Goal: Task Accomplishment & Management: Complete application form

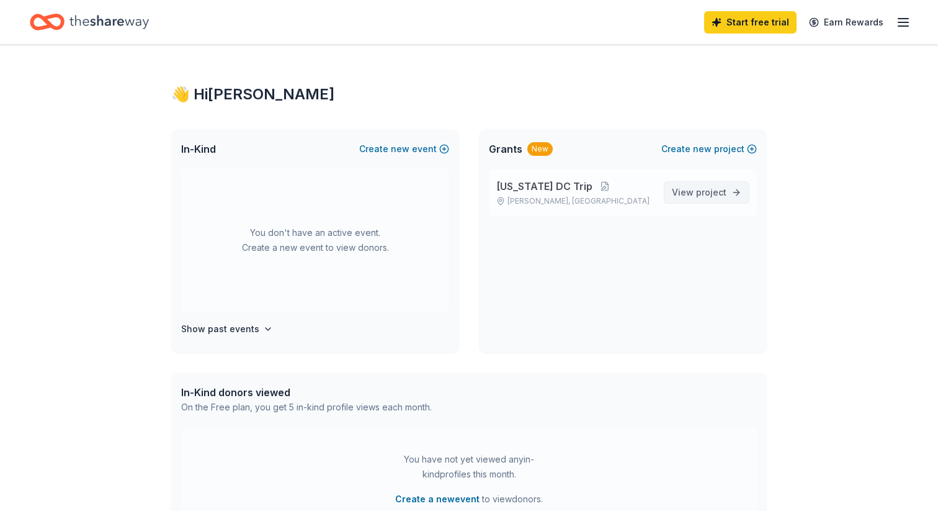
click at [690, 191] on span "View project" at bounding box center [699, 192] width 55 height 15
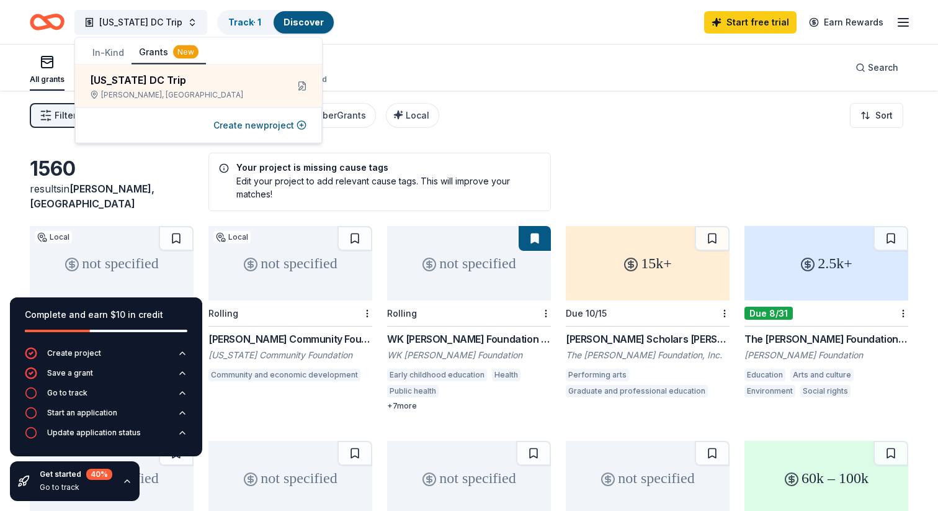
click at [261, 418] on div "not specified Local Rolling The O'Neill Community Foundation Fund Grant Nebrask…" at bounding box center [469, 426] width 879 height 400
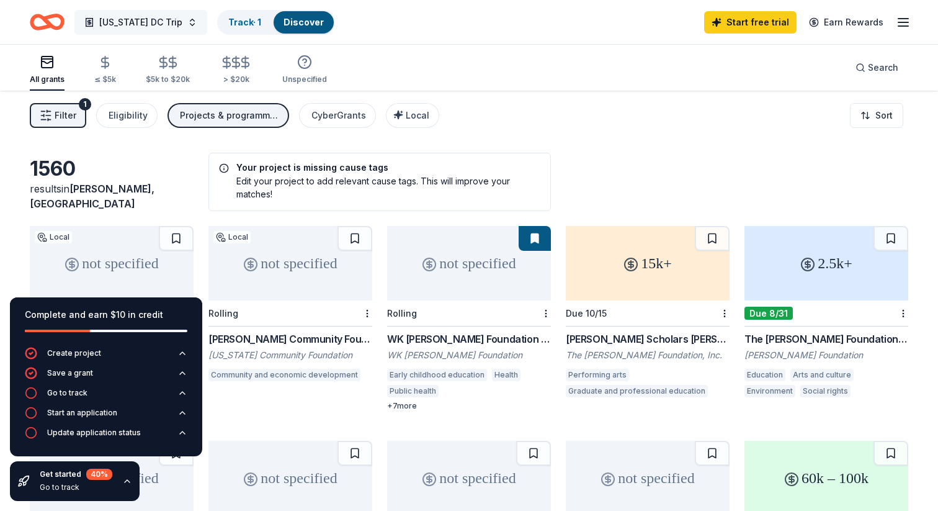
click at [194, 20] on button "[US_STATE] DC Trip" at bounding box center [140, 22] width 133 height 25
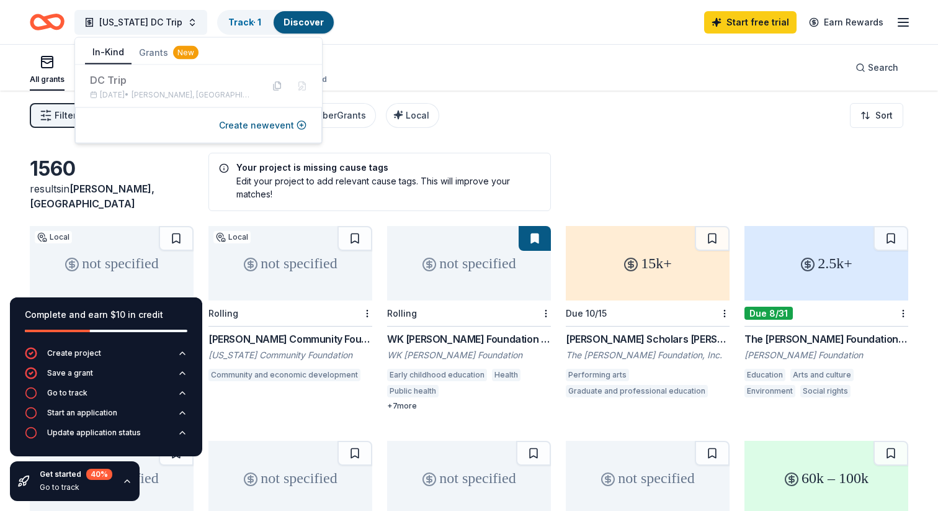
click at [115, 48] on button "In-Kind" at bounding box center [108, 53] width 47 height 24
click at [292, 25] on link "Discover" at bounding box center [304, 22] width 40 height 11
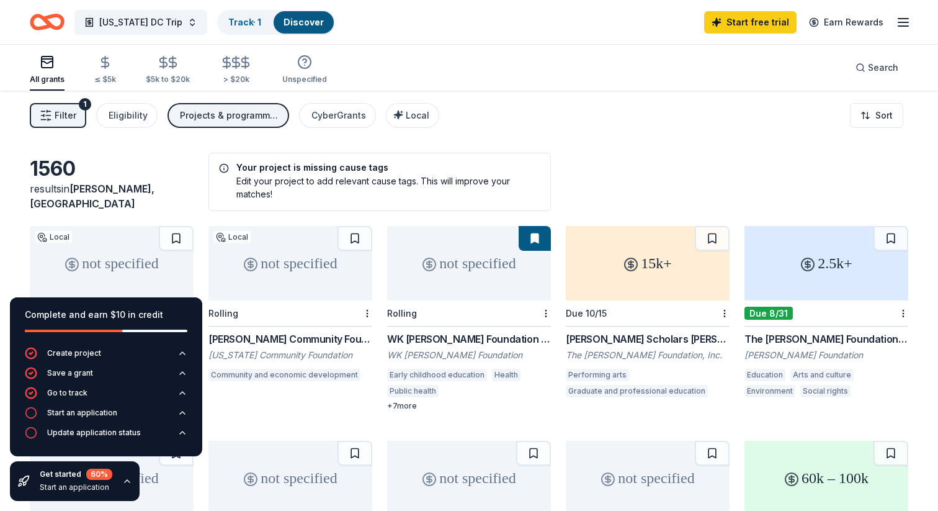
scroll to position [1, 0]
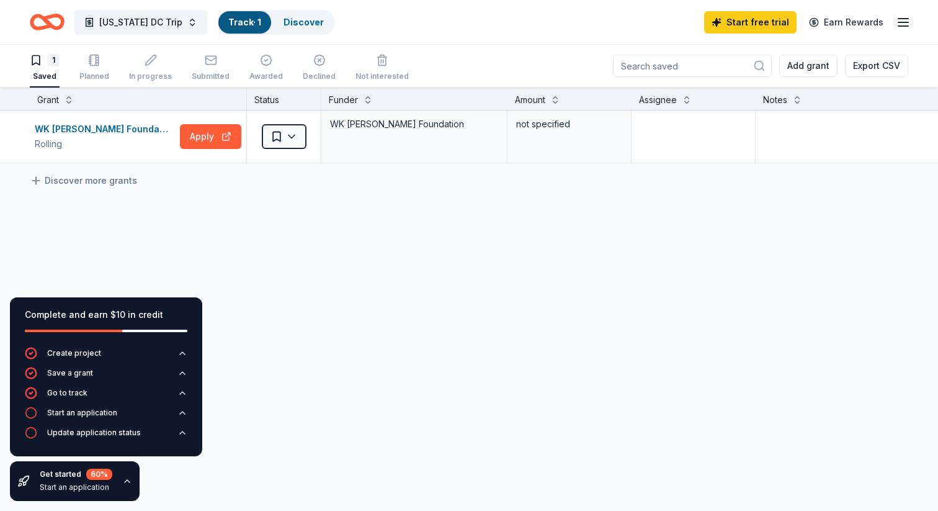
click at [125, 480] on icon "button" at bounding box center [127, 481] width 5 height 2
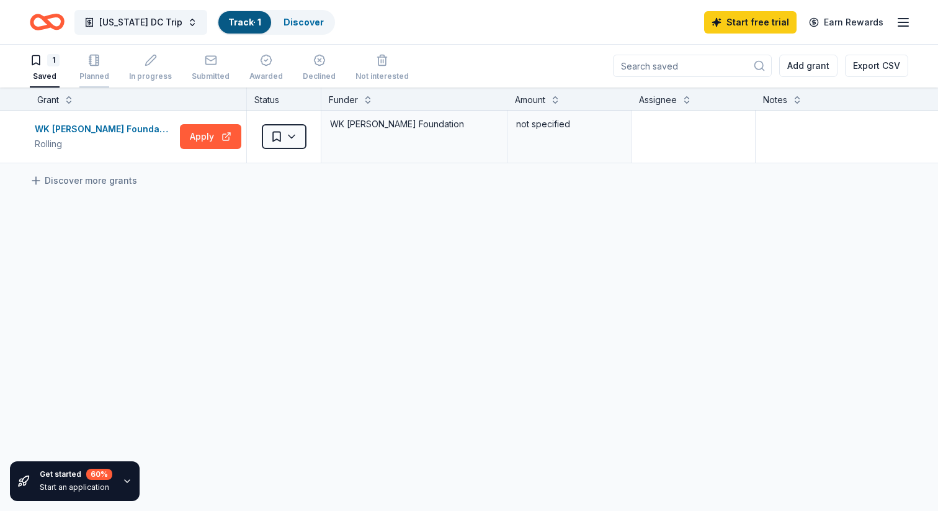
click at [98, 68] on div "Planned" at bounding box center [94, 67] width 30 height 27
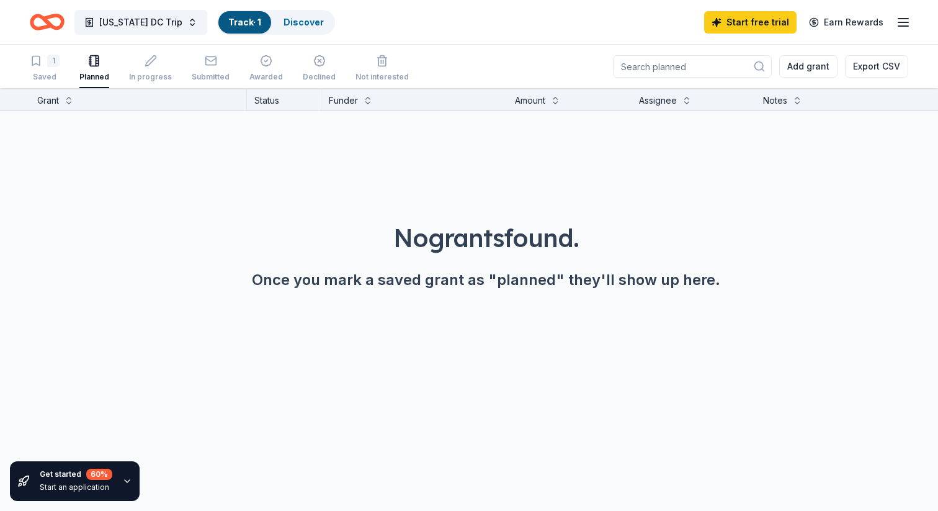
click at [901, 26] on icon "button" at bounding box center [903, 22] width 15 height 15
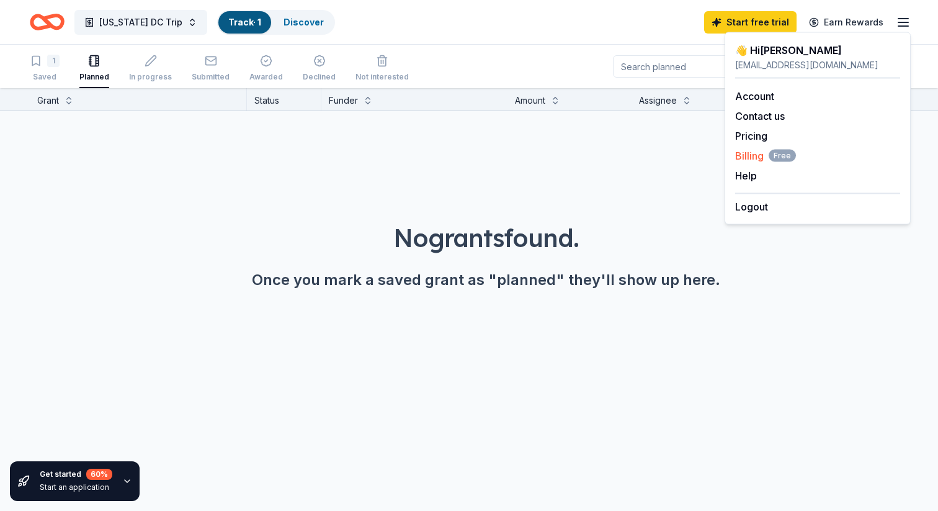
click at [744, 155] on span "Billing Free" at bounding box center [765, 155] width 61 height 15
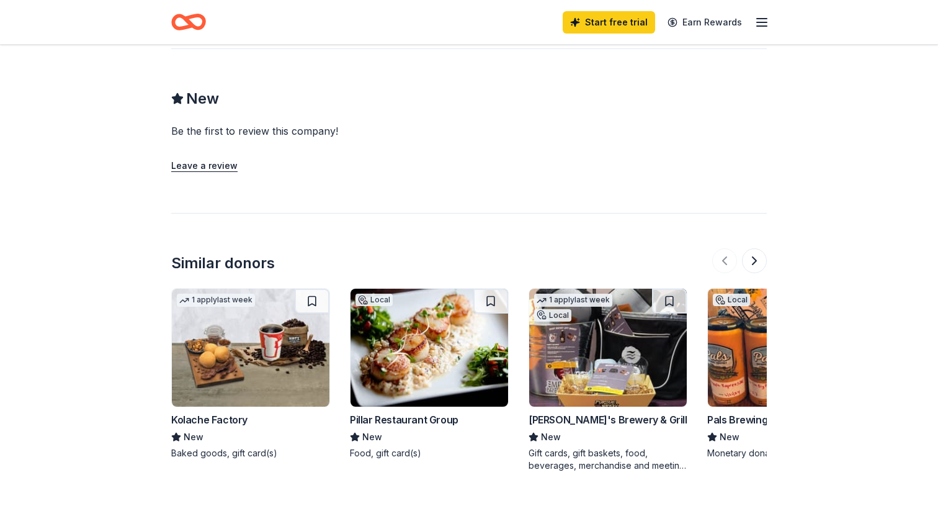
scroll to position [953, 0]
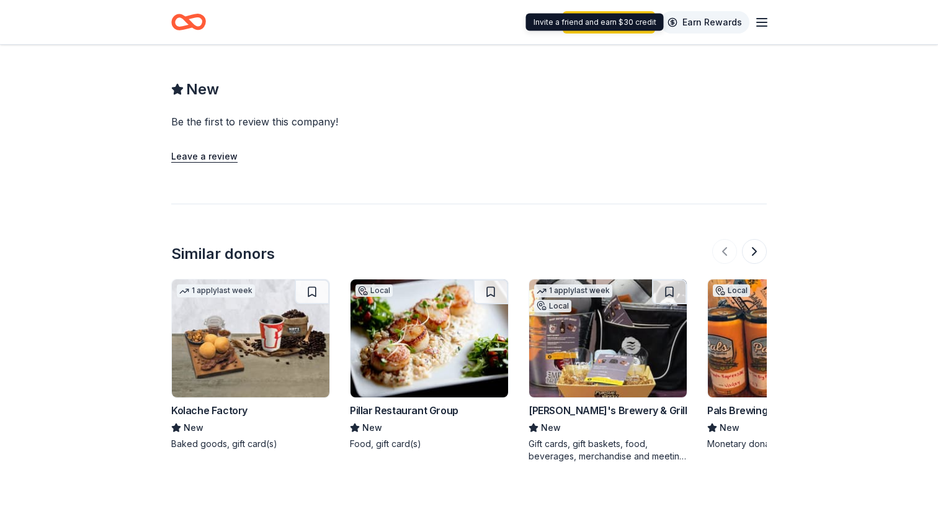
click at [702, 22] on link "Earn Rewards" at bounding box center [704, 22] width 89 height 22
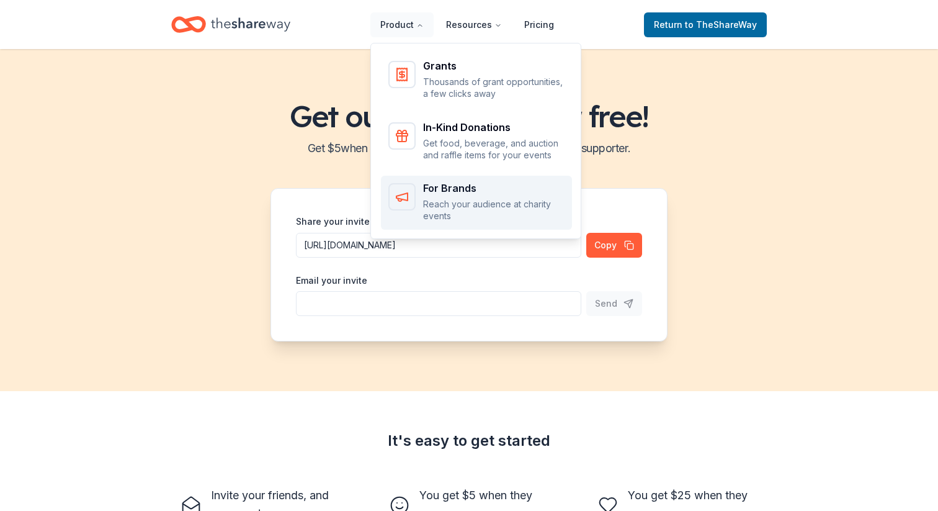
click at [449, 186] on div "For Brands" at bounding box center [494, 188] width 142 height 10
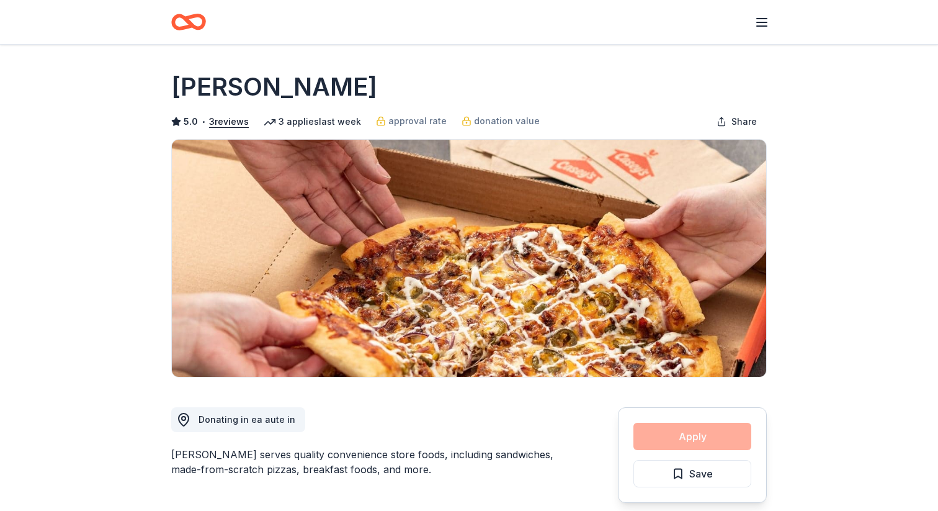
scroll to position [751, 0]
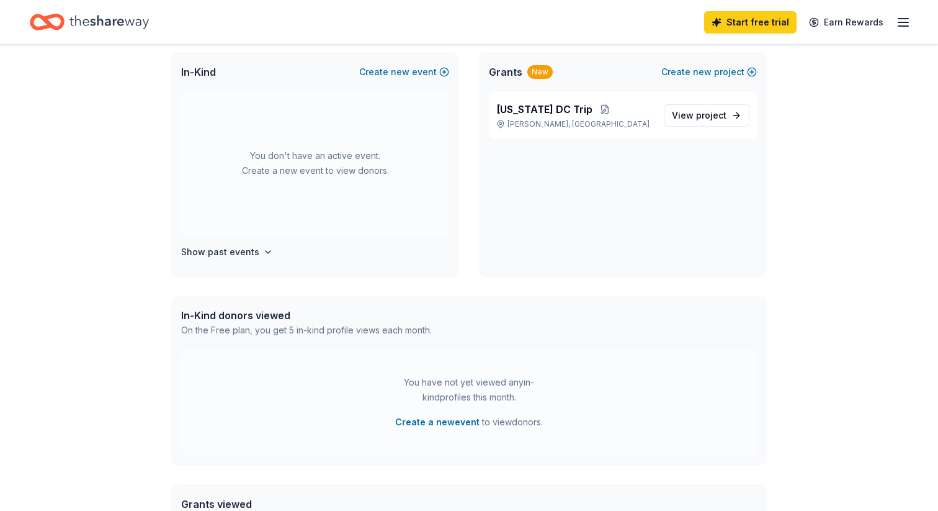
scroll to position [79, 0]
click at [454, 420] on button "Create a new event" at bounding box center [437, 420] width 84 height 15
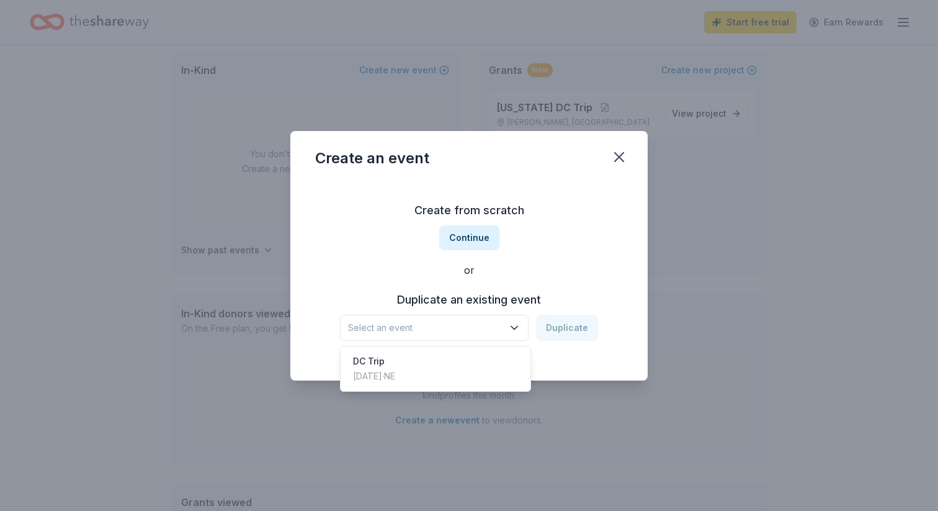
click at [434, 325] on span "Select an event" at bounding box center [425, 327] width 155 height 15
click at [468, 236] on div "Create from scratch Continue or Duplicate an existing event Select an event Dup…" at bounding box center [469, 271] width 308 height 180
click at [468, 236] on button "Continue" at bounding box center [469, 237] width 60 height 25
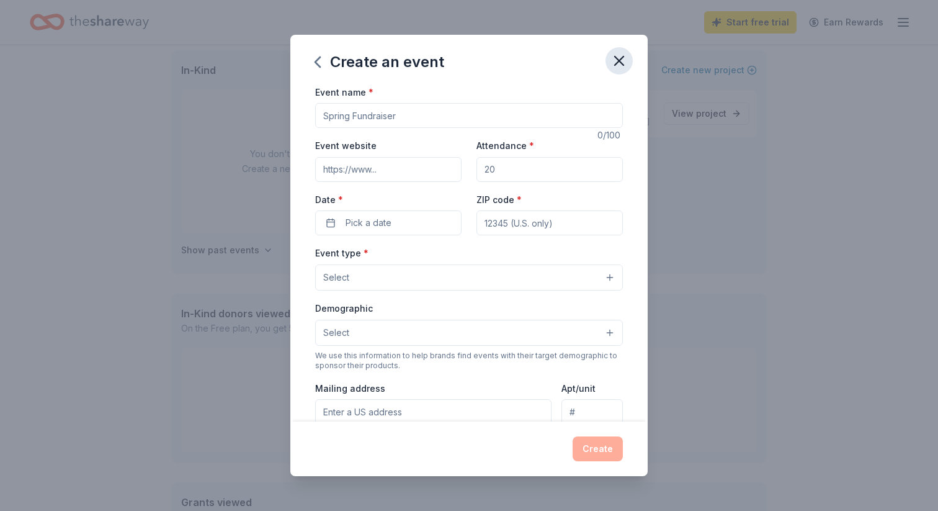
click at [620, 56] on icon "button" at bounding box center [619, 60] width 17 height 17
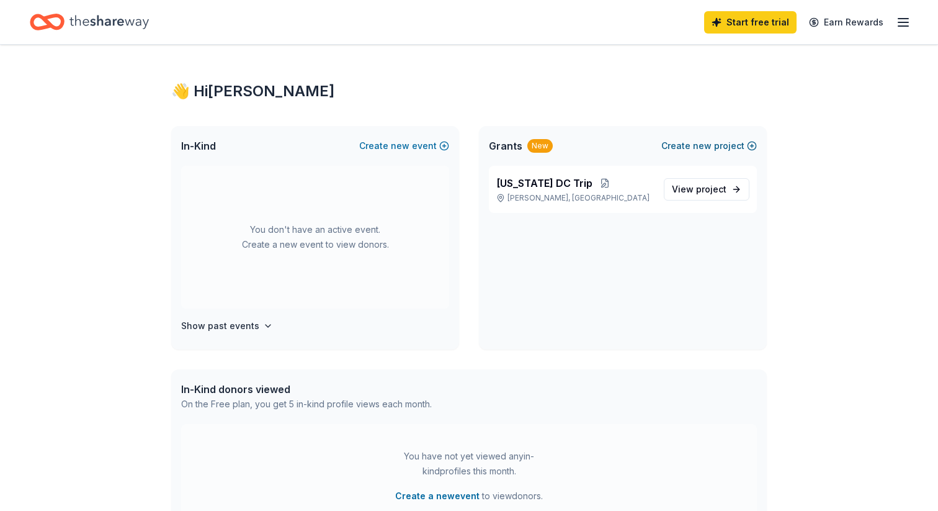
scroll to position [0, 0]
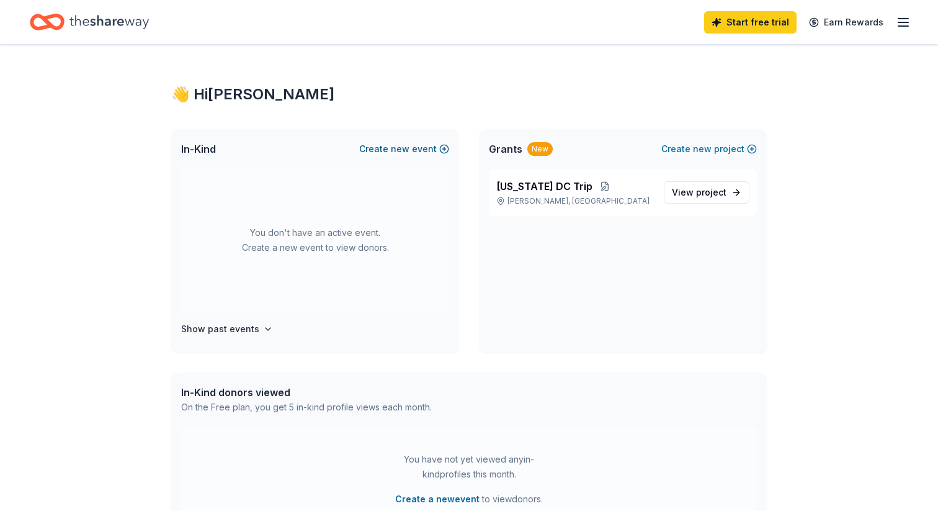
click at [402, 147] on span "new" at bounding box center [400, 149] width 19 height 15
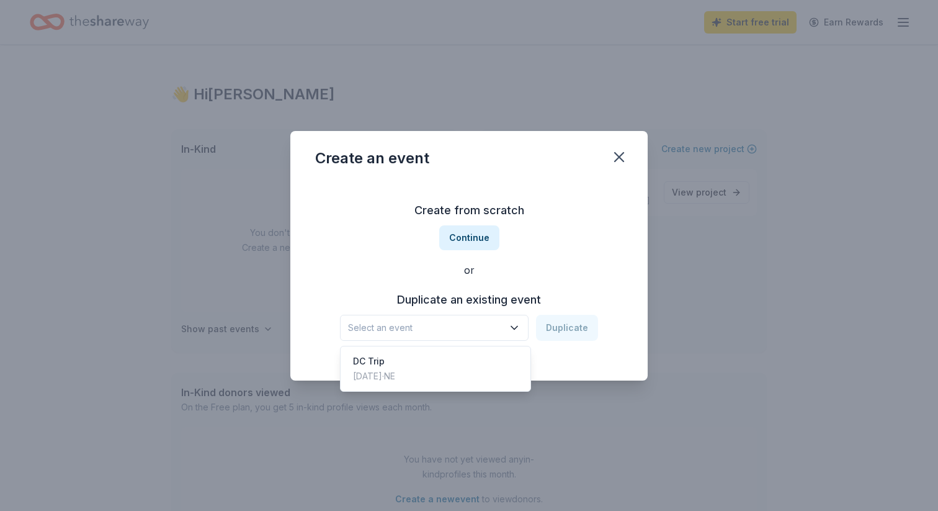
click at [415, 326] on span "Select an event" at bounding box center [425, 327] width 155 height 15
click at [372, 361] on div "DC Trip" at bounding box center [374, 361] width 42 height 15
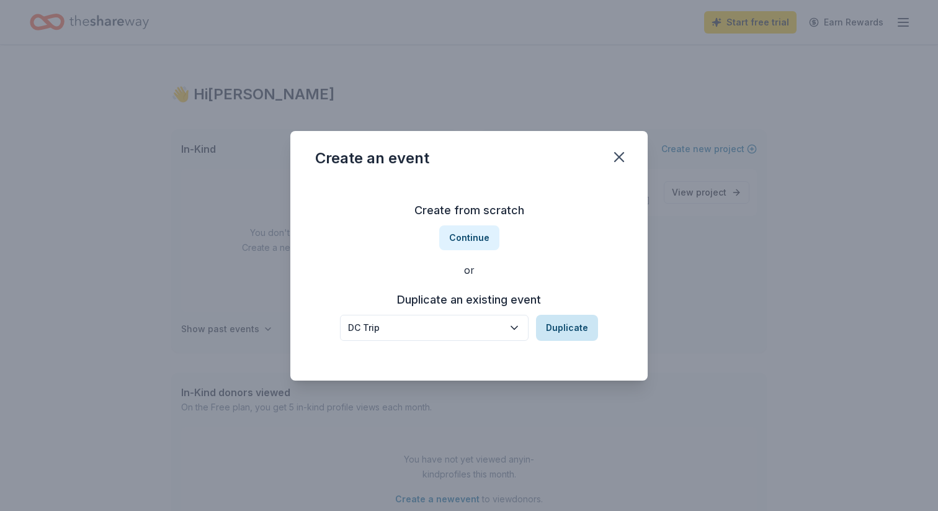
click at [559, 327] on button "Duplicate" at bounding box center [567, 328] width 62 height 26
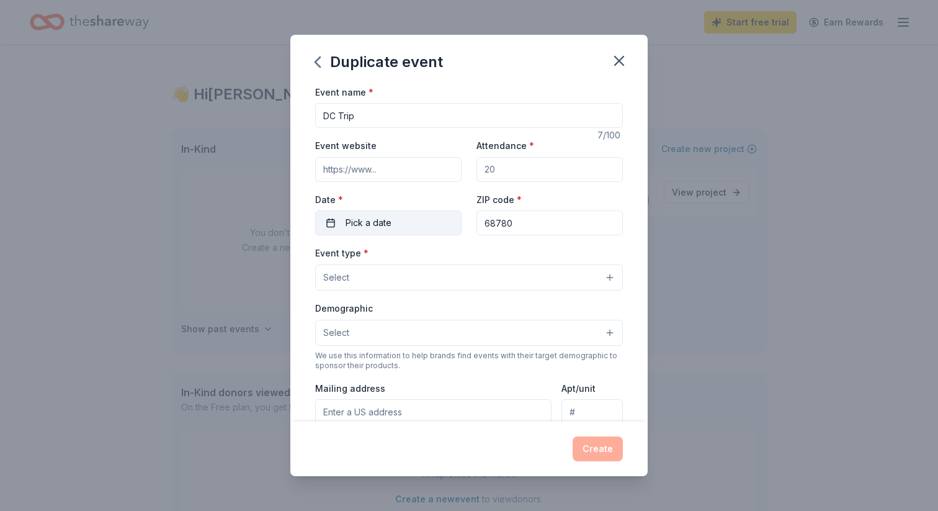
click at [376, 217] on span "Pick a date" at bounding box center [369, 222] width 46 height 15
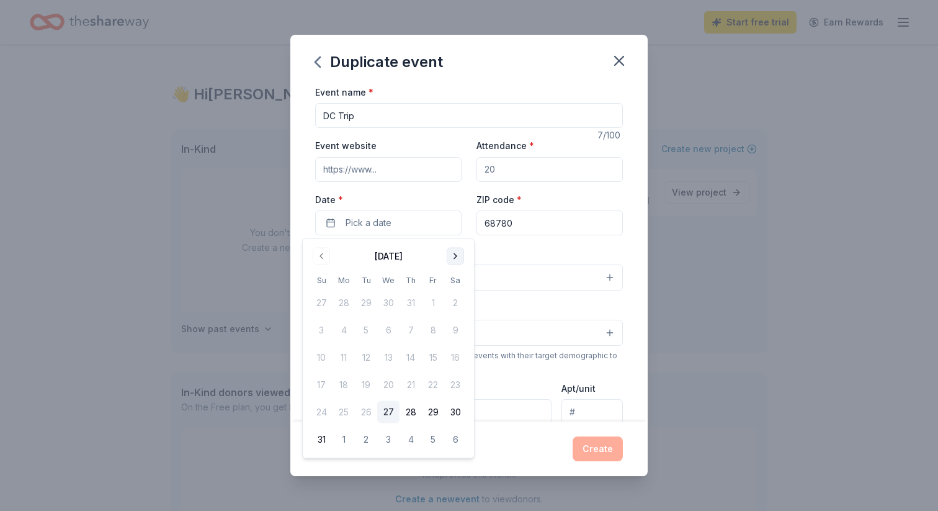
click at [455, 254] on button "Go to next month" at bounding box center [455, 256] width 17 height 17
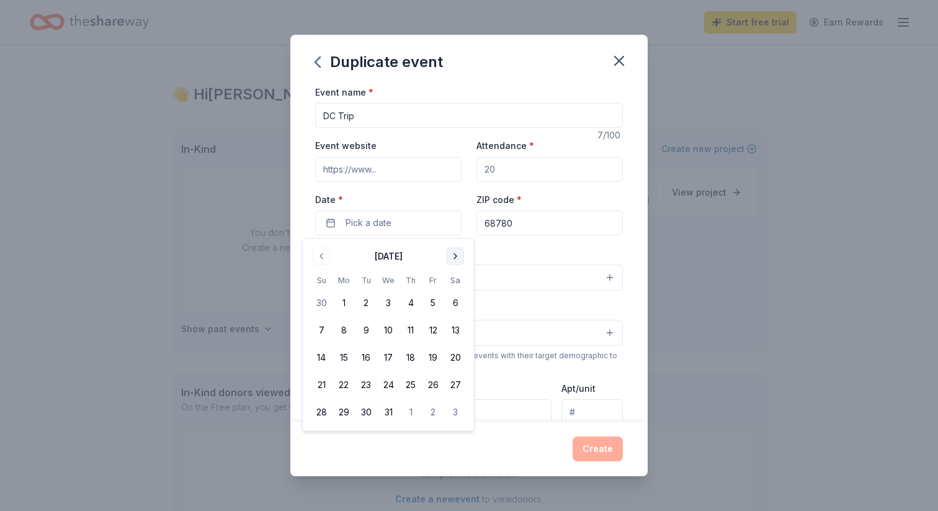
click at [455, 254] on button "Go to next month" at bounding box center [455, 256] width 17 height 17
click at [455, 255] on button "Go to next month" at bounding box center [455, 256] width 17 height 17
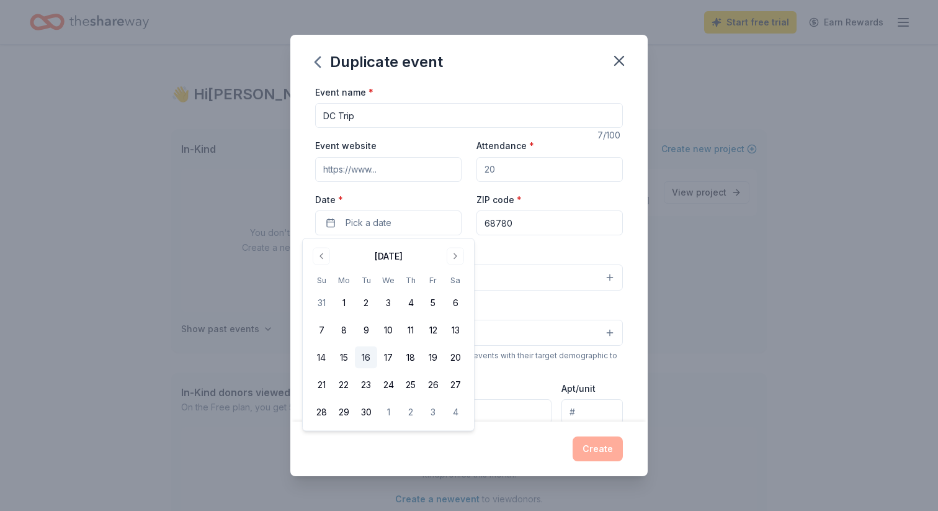
click at [374, 353] on button "16" at bounding box center [366, 357] width 22 height 22
click at [364, 359] on button "16" at bounding box center [366, 357] width 22 height 22
click at [602, 451] on div "Create" at bounding box center [469, 448] width 308 height 25
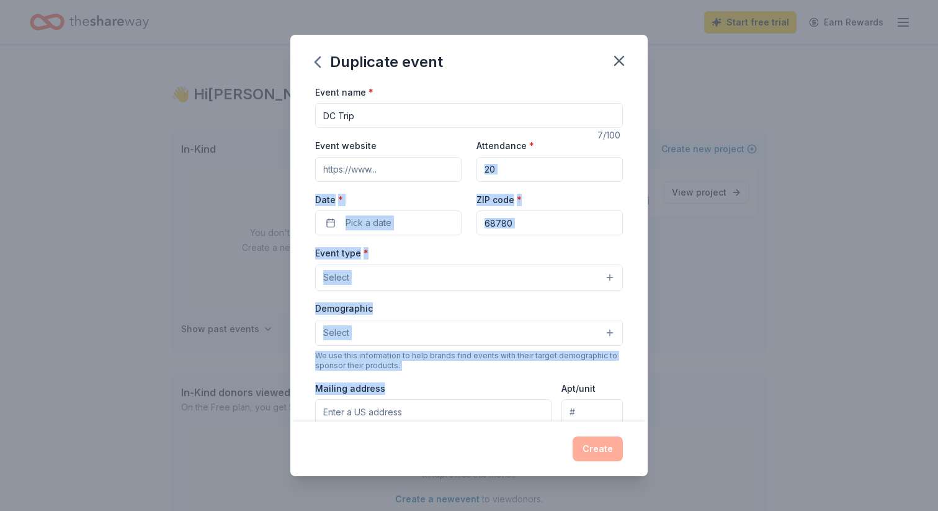
drag, startPoint x: 384, startPoint y: 398, endPoint x: 563, endPoint y: 179, distance: 282.8
click at [563, 183] on div "Event name * DC Trip 7 /100 Event website Attendance * Date * Pick a date ZIP c…" at bounding box center [469, 370] width 308 height 573
click at [614, 52] on icon "button" at bounding box center [619, 60] width 17 height 17
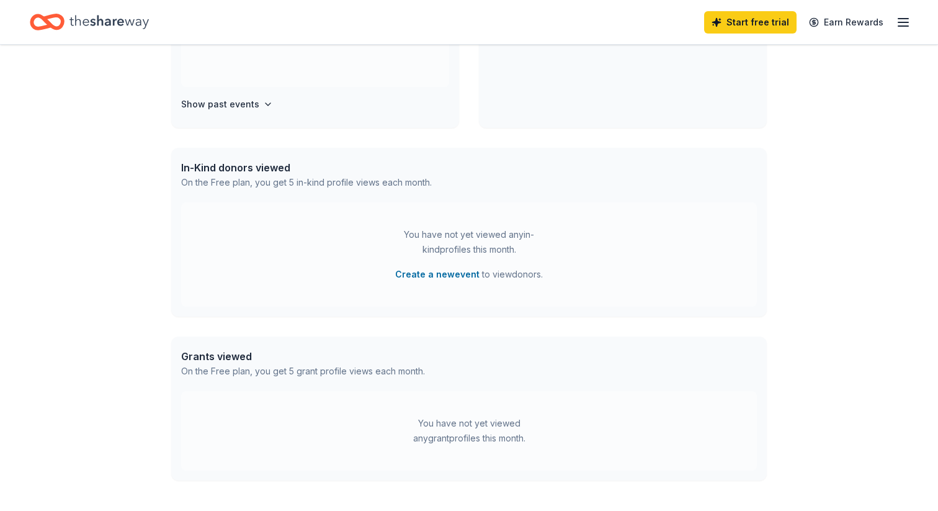
scroll to position [229, 0]
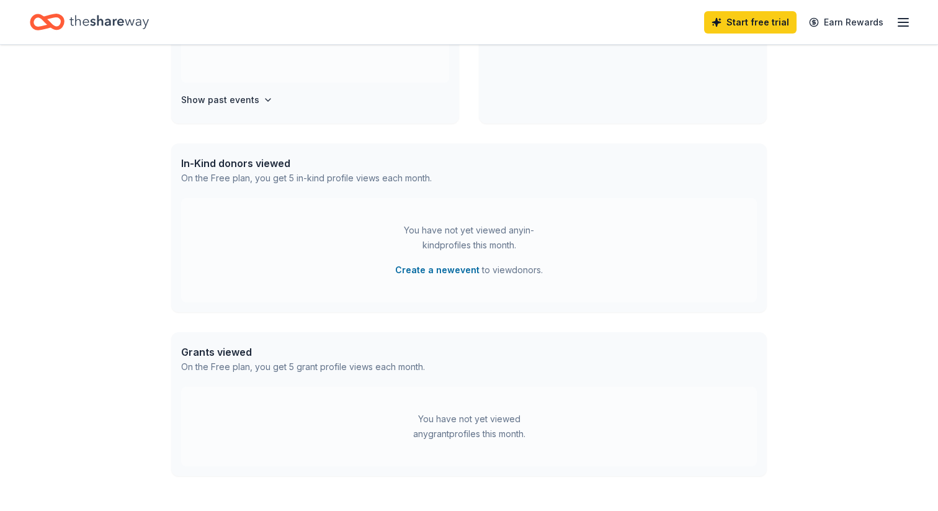
click at [392, 227] on div "You have not yet viewed any in-kind profiles this month." at bounding box center [469, 238] width 155 height 30
click at [242, 165] on div "In-Kind donors viewed" at bounding box center [306, 163] width 251 height 15
click at [270, 168] on div "In-Kind donors viewed" at bounding box center [306, 163] width 251 height 15
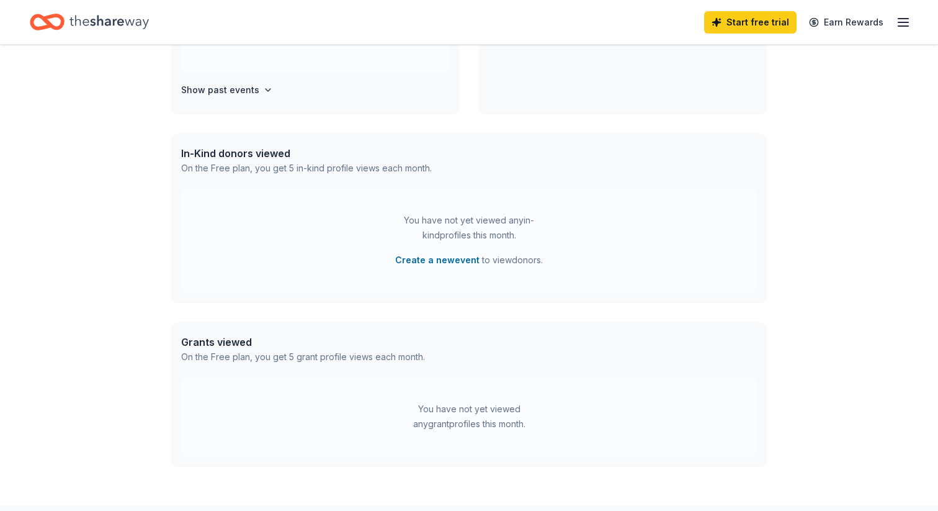
scroll to position [222, 0]
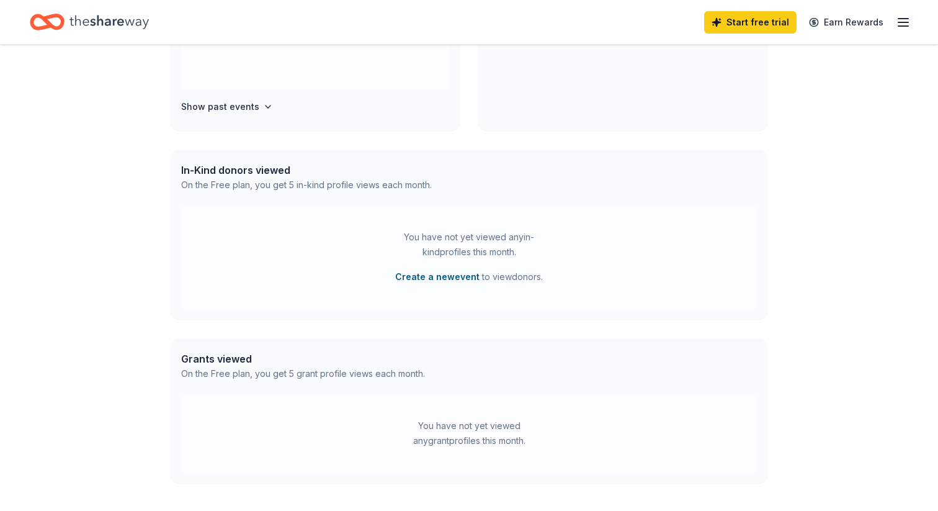
click at [430, 274] on button "Create a new event" at bounding box center [437, 276] width 84 height 15
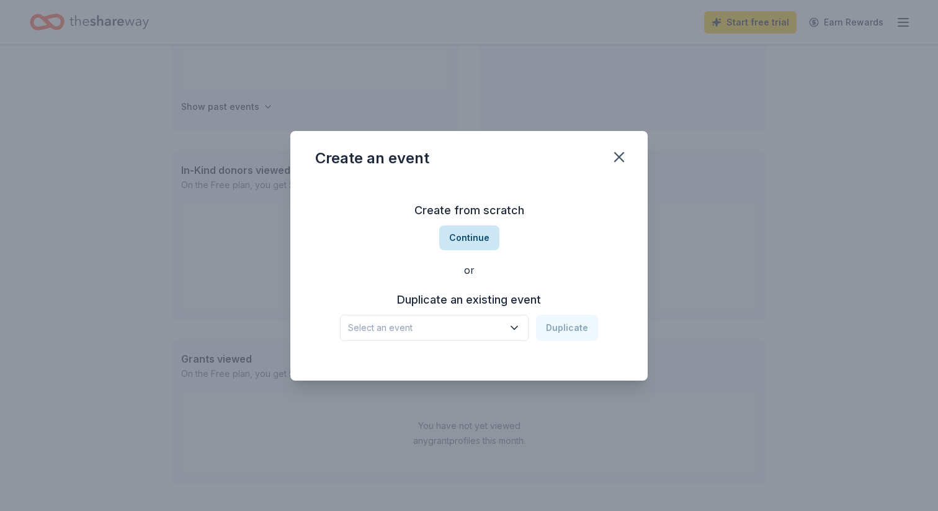
click at [457, 246] on button "Continue" at bounding box center [469, 237] width 60 height 25
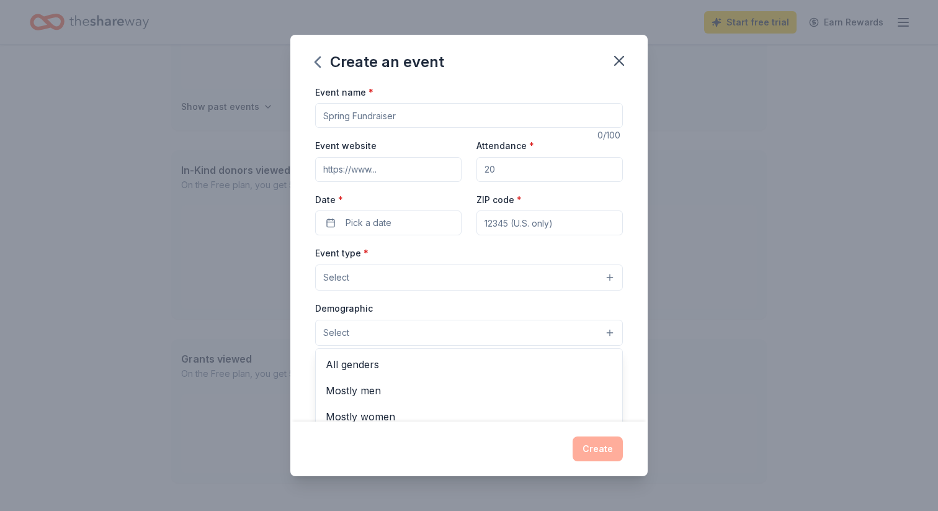
click at [365, 330] on button "Select" at bounding box center [469, 333] width 308 height 26
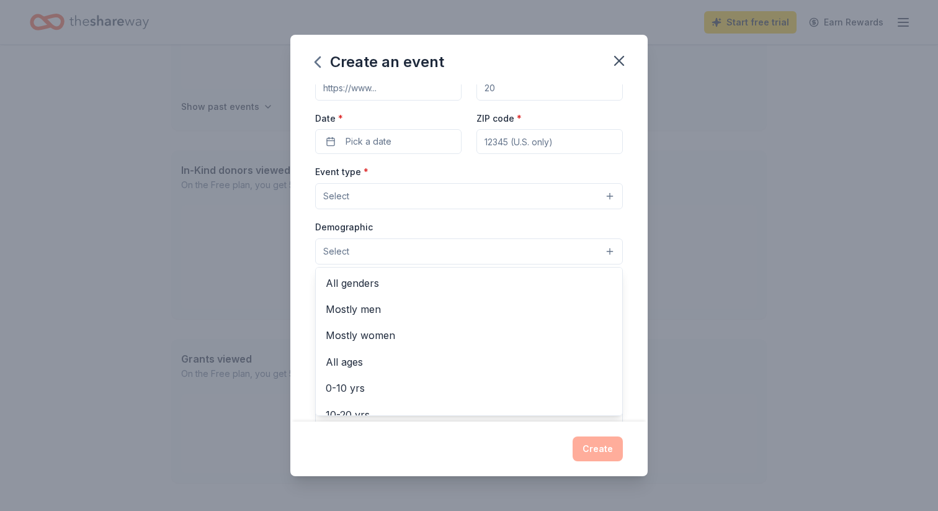
scroll to position [92, 0]
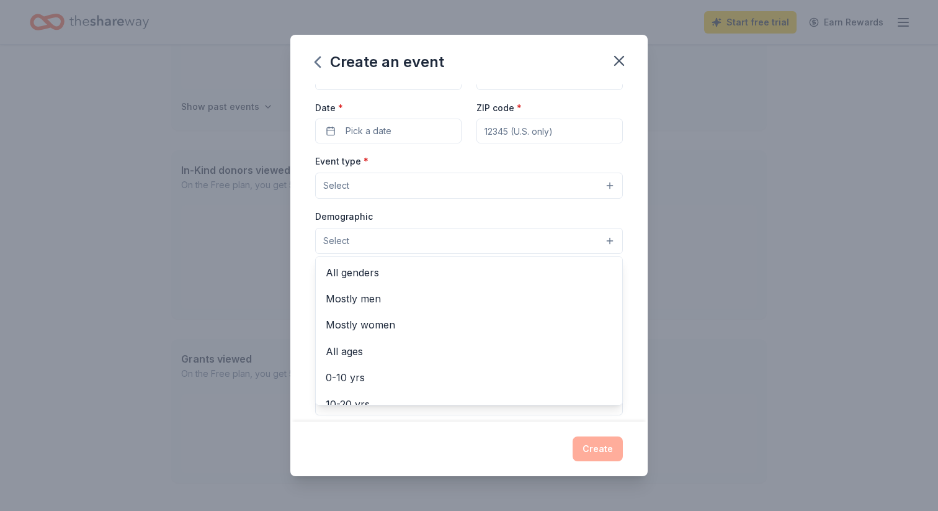
click at [618, 61] on div "Create an event Event name * 0 /100 Event website Attendance * Date * Pick a da…" at bounding box center [469, 256] width 358 height 442
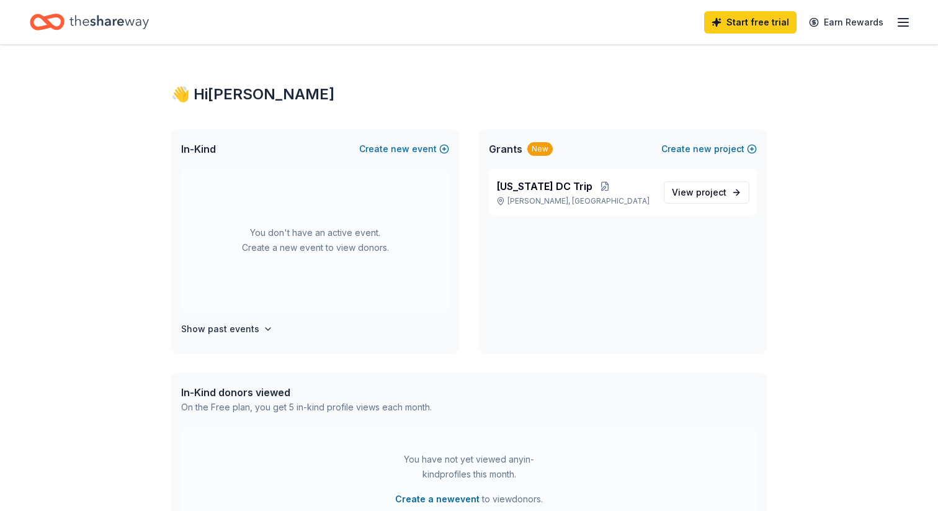
scroll to position [13, 0]
